Goal: Task Accomplishment & Management: Manage account settings

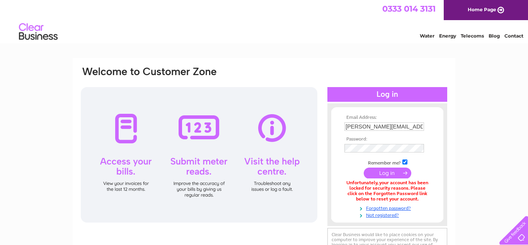
click at [384, 175] on input "submit" at bounding box center [388, 172] width 48 height 11
click at [392, 207] on link "Forgotten password?" at bounding box center [388, 207] width 88 height 7
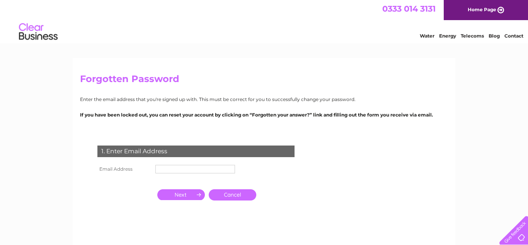
click at [178, 167] on input "text" at bounding box center [195, 169] width 80 height 9
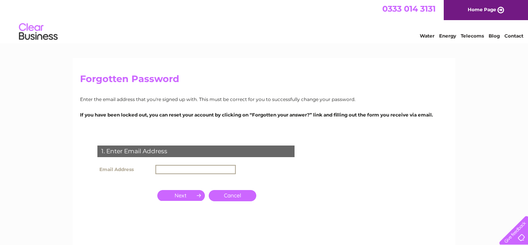
type input "[PERSON_NAME][EMAIL_ADDRESS][DOMAIN_NAME]"
click at [188, 195] on input "button" at bounding box center [181, 195] width 48 height 11
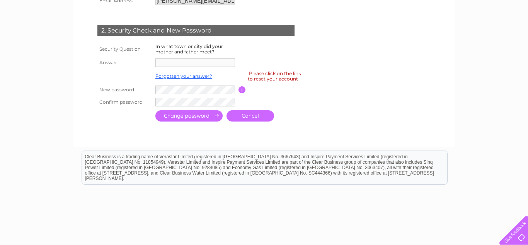
scroll to position [166, 0]
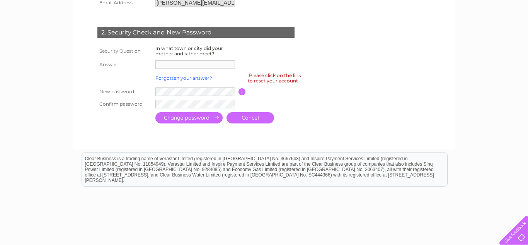
click at [205, 77] on link "Forgotten your answer?" at bounding box center [183, 78] width 57 height 6
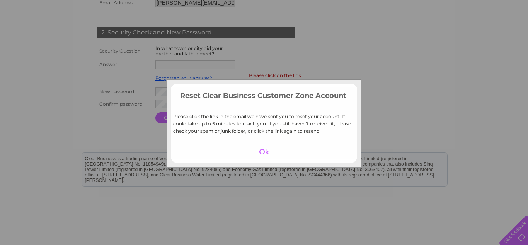
click at [218, 65] on div "Reset Clear Business Customer Zone Account Please click the link in the email w…" at bounding box center [264, 122] width 528 height 245
click at [405, 136] on div "Reset Clear Business Customer Zone Account Please click the link in the email w…" at bounding box center [264, 122] width 528 height 245
click at [274, 153] on div at bounding box center [264, 151] width 48 height 11
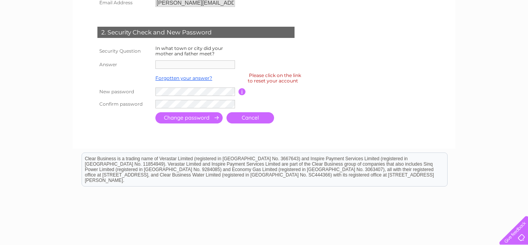
click at [217, 56] on td "In what town or city did your mother and father meet?" at bounding box center [195, 51] width 85 height 15
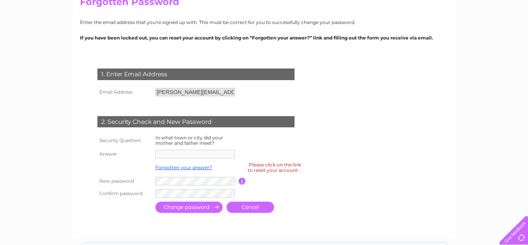
scroll to position [73, 0]
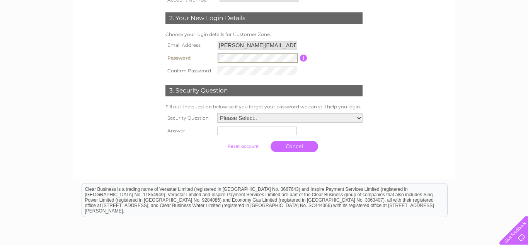
scroll to position [158, 0]
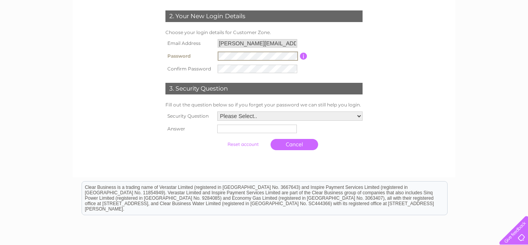
click at [260, 120] on select "Please Select.. In what town or city was your first job? In what town or city d…" at bounding box center [289, 115] width 145 height 9
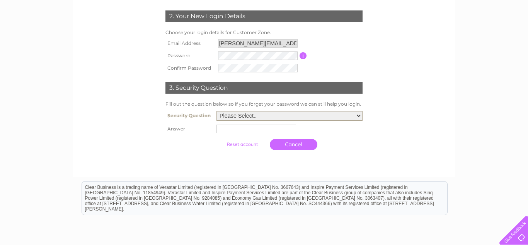
select select "1"
click at [219, 111] on select "Please Select.. In what town or city was your first job? In what town or city d…" at bounding box center [289, 116] width 146 height 10
click at [245, 128] on input "text" at bounding box center [256, 128] width 80 height 9
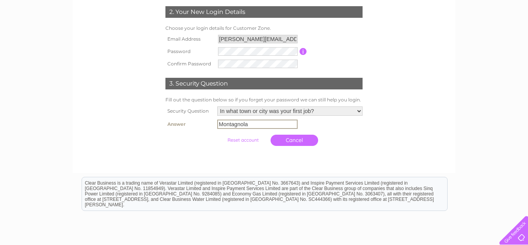
scroll to position [165, 0]
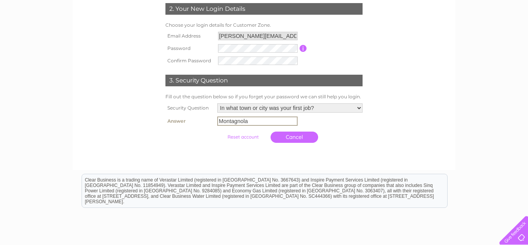
type input "Montagnola"
click at [245, 137] on input "submit" at bounding box center [243, 136] width 48 height 11
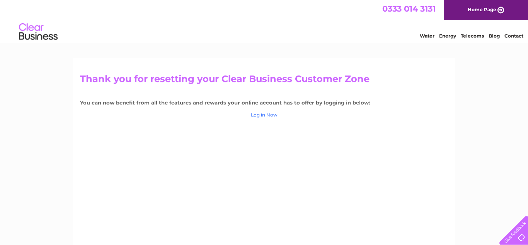
click at [265, 114] on link "Log in Now" at bounding box center [264, 115] width 27 height 6
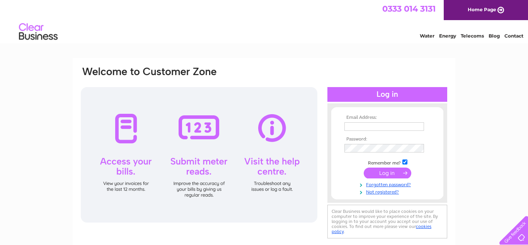
type input "[PERSON_NAME][EMAIL_ADDRESS][DOMAIN_NAME]"
click at [400, 176] on input "submit" at bounding box center [388, 172] width 48 height 11
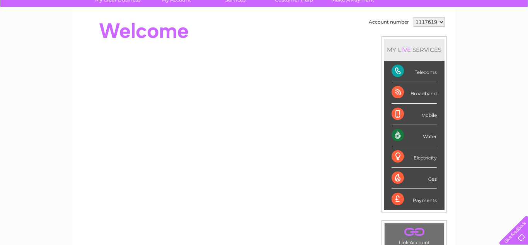
scroll to position [44, 0]
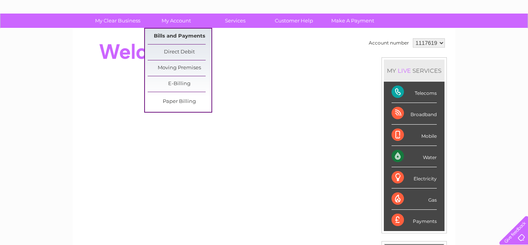
click at [182, 36] on link "Bills and Payments" at bounding box center [180, 36] width 64 height 15
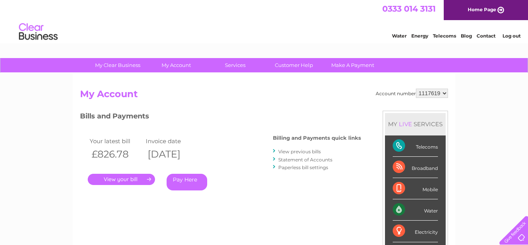
click at [131, 180] on link "." at bounding box center [121, 179] width 67 height 11
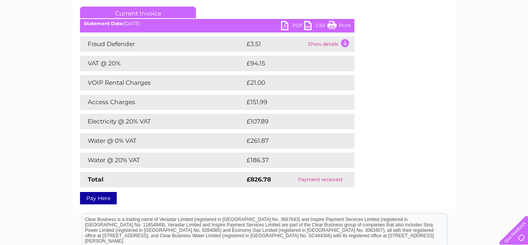
scroll to position [101, 0]
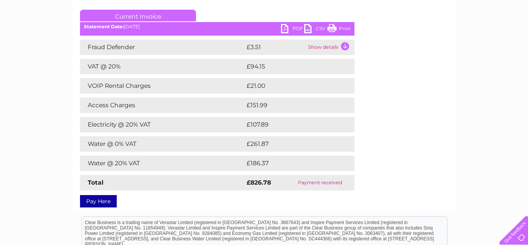
click at [231, 73] on td "VAT @ 20%" at bounding box center [162, 66] width 165 height 15
click at [191, 90] on td "VOIP Rental Charges" at bounding box center [162, 85] width 165 height 15
click at [189, 89] on td "VOIP Rental Charges" at bounding box center [162, 85] width 165 height 15
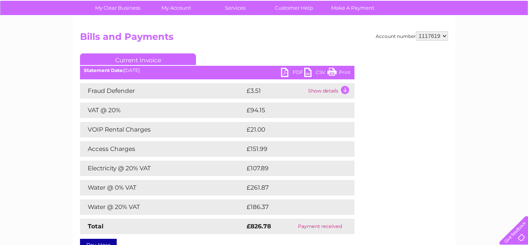
scroll to position [56, 0]
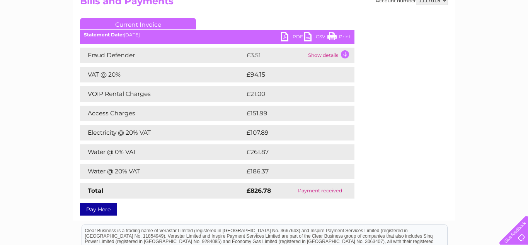
scroll to position [92, 0]
click at [294, 38] on link "PDF" at bounding box center [292, 37] width 23 height 11
